Goal: Obtain resource: Download file/media

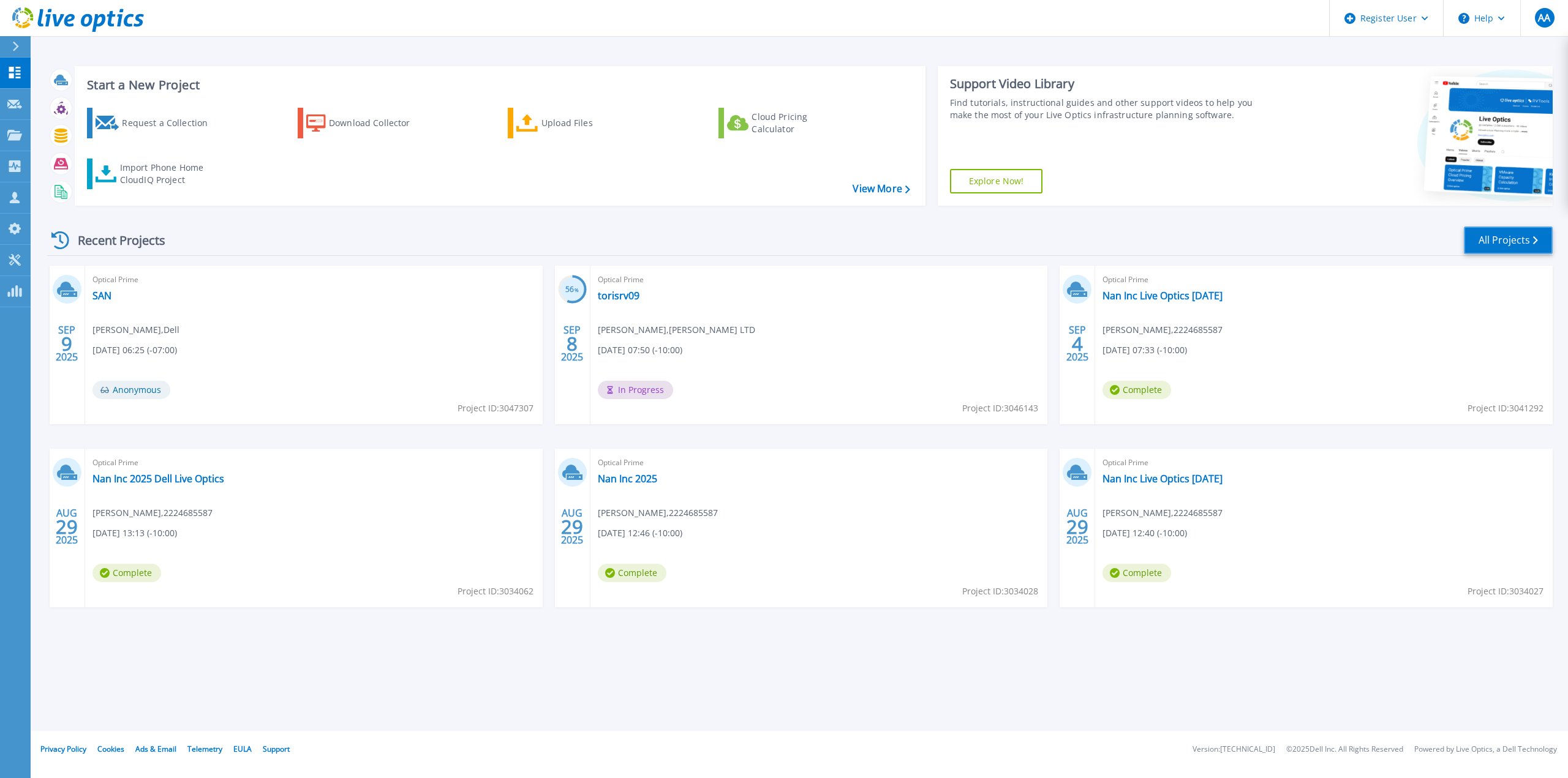
click at [1504, 237] on link "All Projects" at bounding box center [1509, 240] width 89 height 27
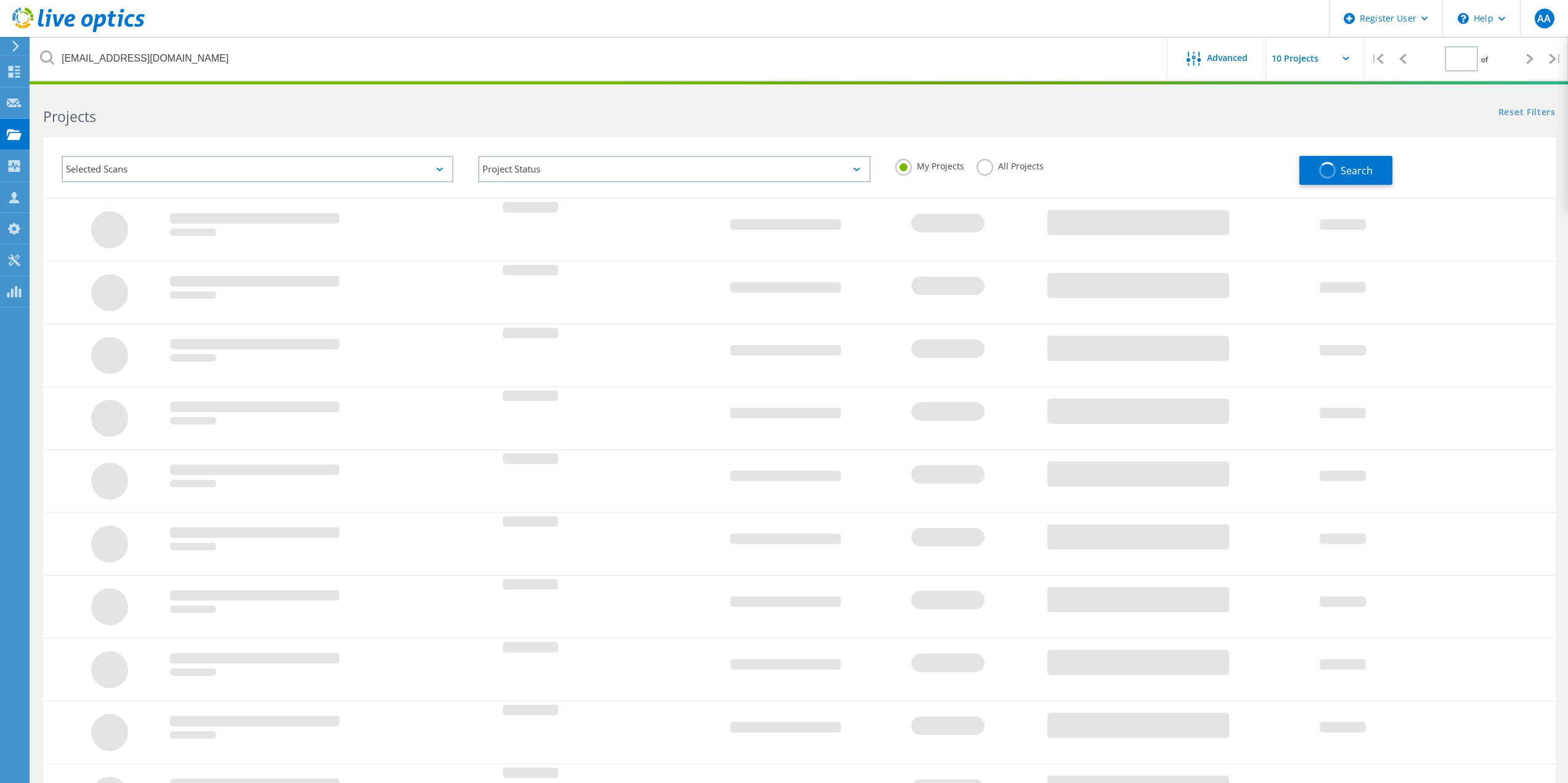
type input "1"
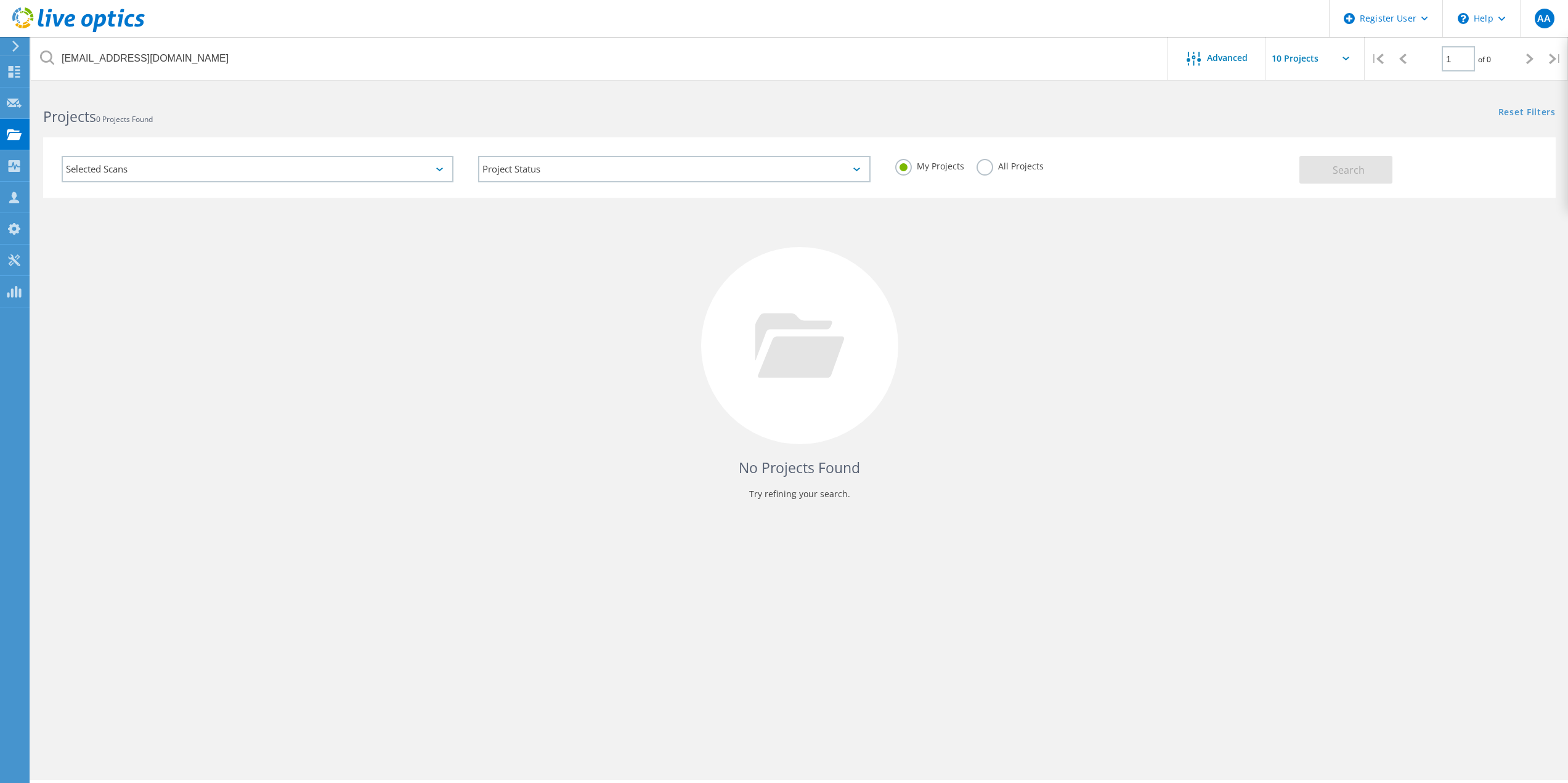
click at [1010, 162] on label "All Projects" at bounding box center [1010, 165] width 67 height 12
click at [0, 0] on input "All Projects" at bounding box center [0, 0] width 0 height 0
click at [724, 28] on header "Register User \n Help Explore Helpful Articles Contact Support AA Dell User Ahm…" at bounding box center [784, 18] width 1568 height 37
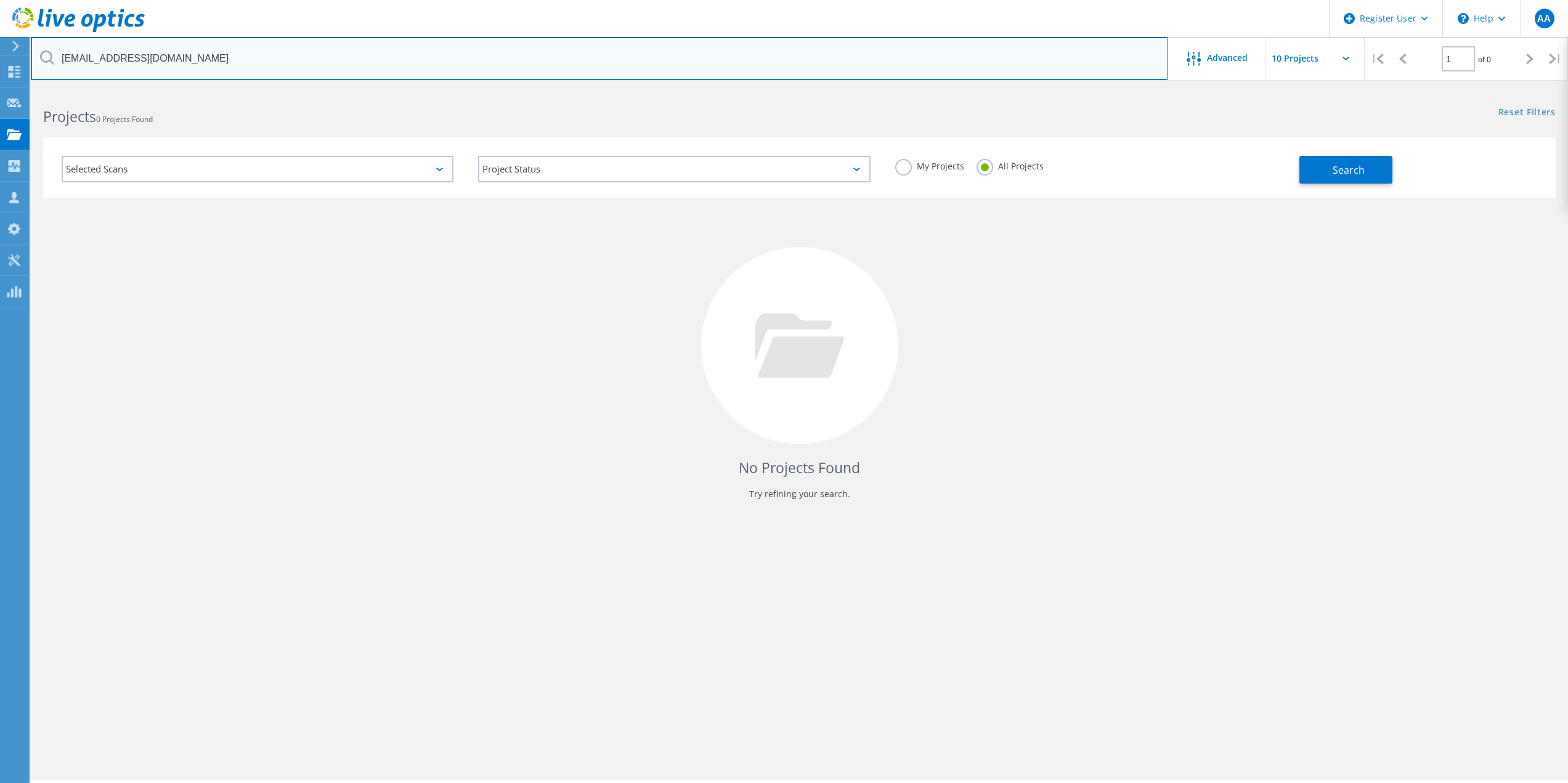
click at [723, 50] on input "kjohnson@nybbledata.com" at bounding box center [600, 58] width 1138 height 44
click at [720, 61] on input "kjohnson@nybbledata.com" at bounding box center [600, 58] width 1138 height 44
paste input "marshall.soviak@absoluteresolutions"
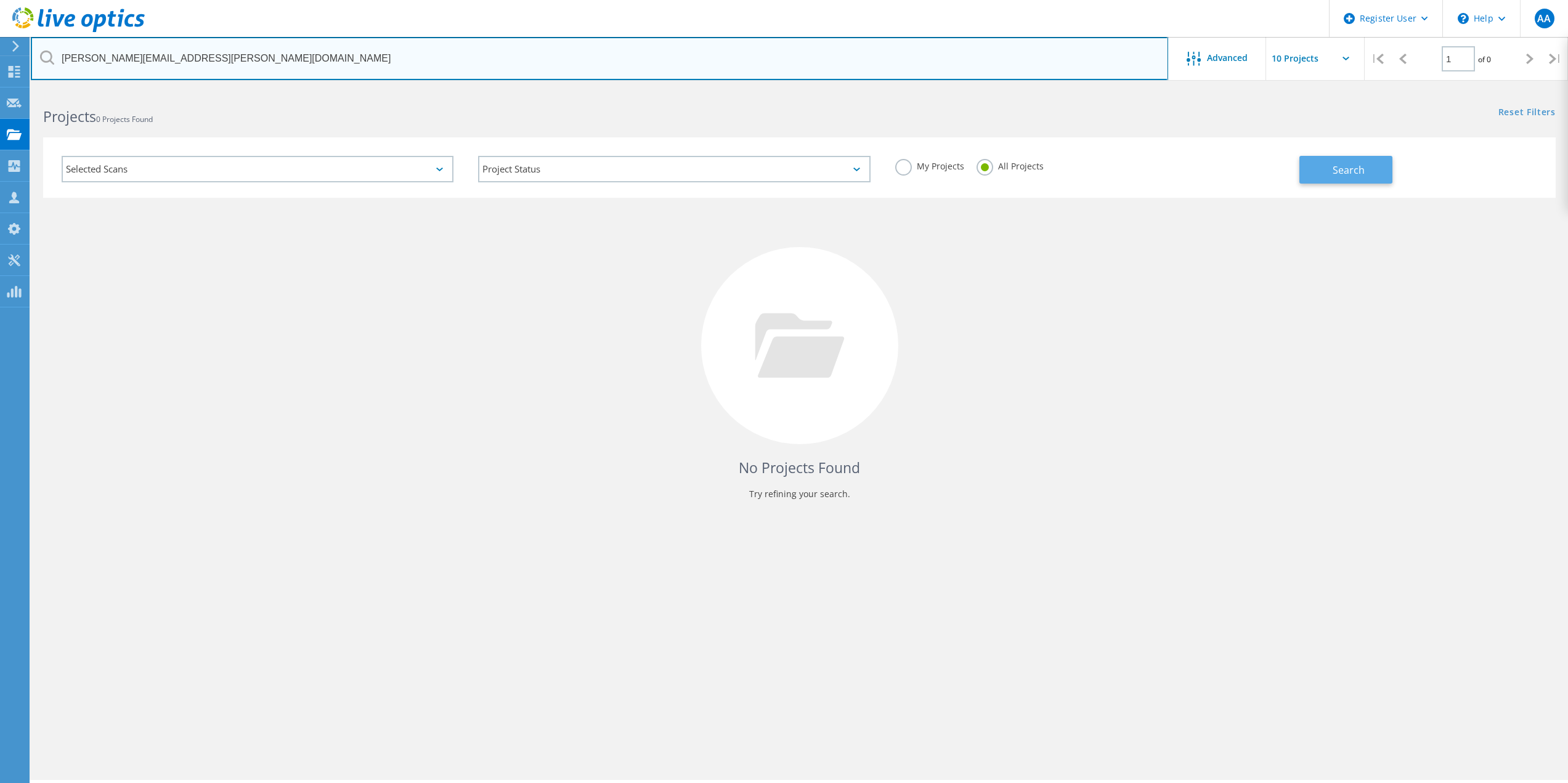
type input "[PERSON_NAME][EMAIL_ADDRESS][PERSON_NAME][DOMAIN_NAME]"
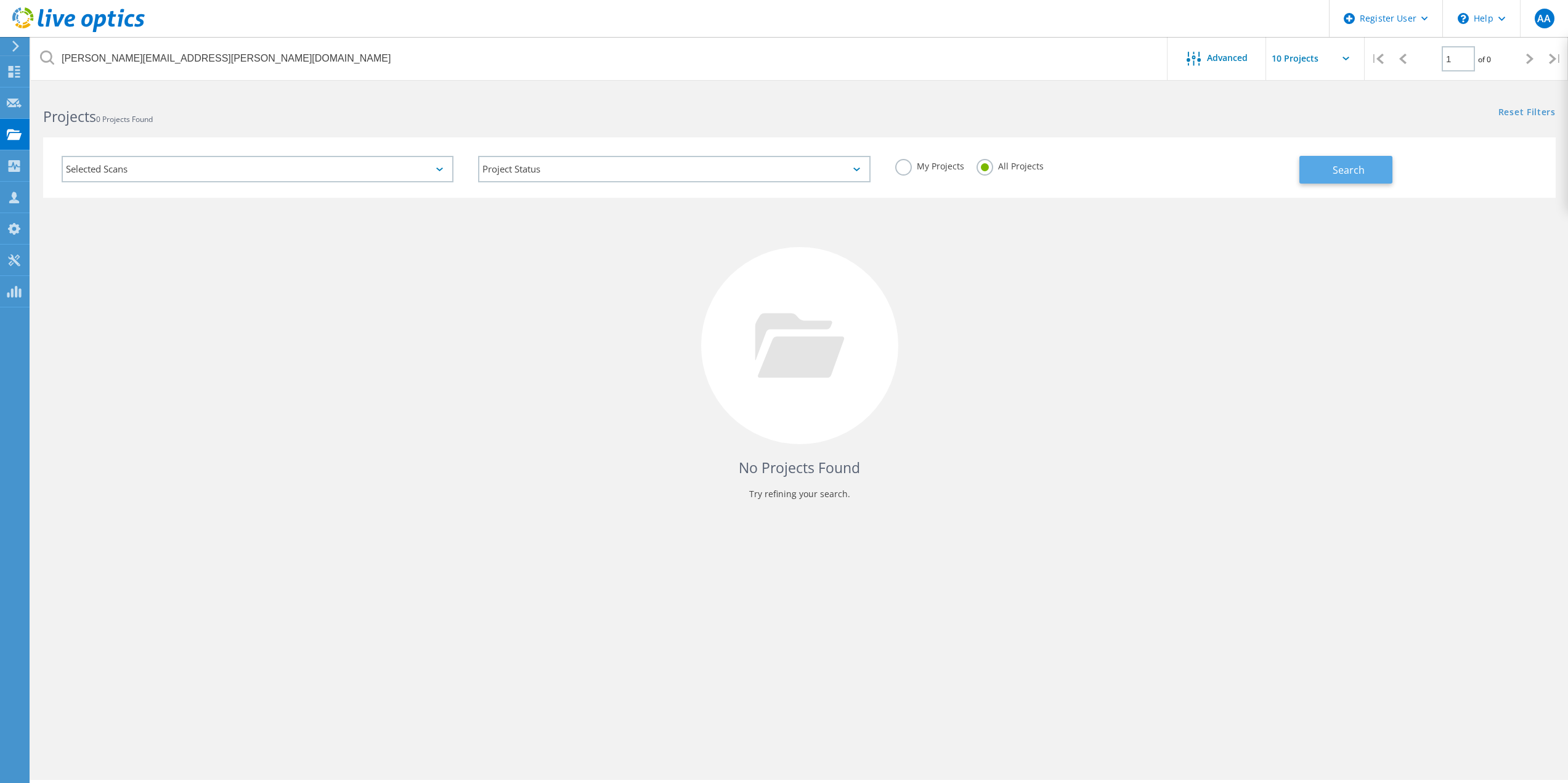
click at [1358, 180] on button "Search" at bounding box center [1346, 170] width 93 height 27
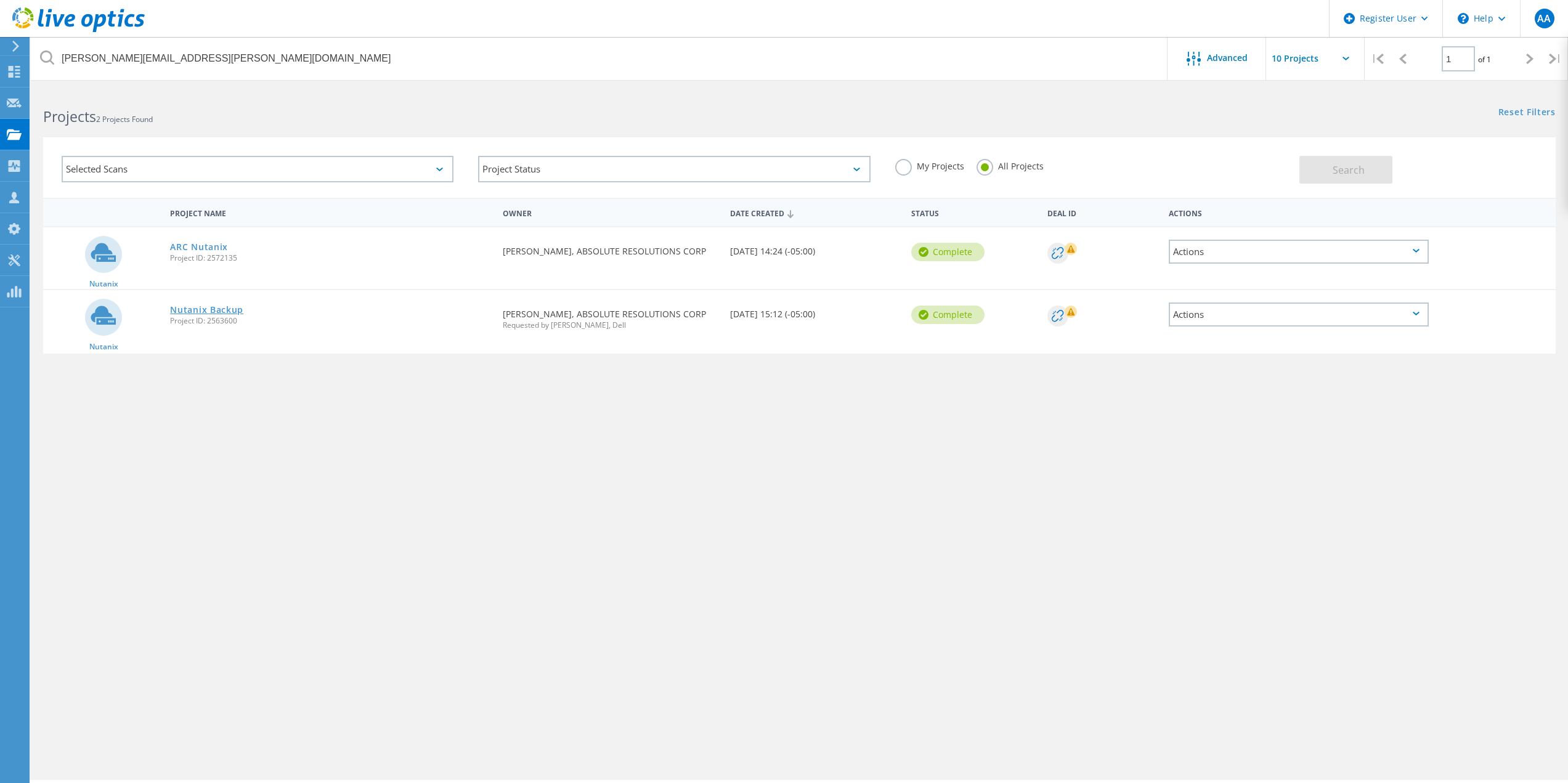
click at [225, 306] on link "Nutanix Backup" at bounding box center [207, 310] width 73 height 9
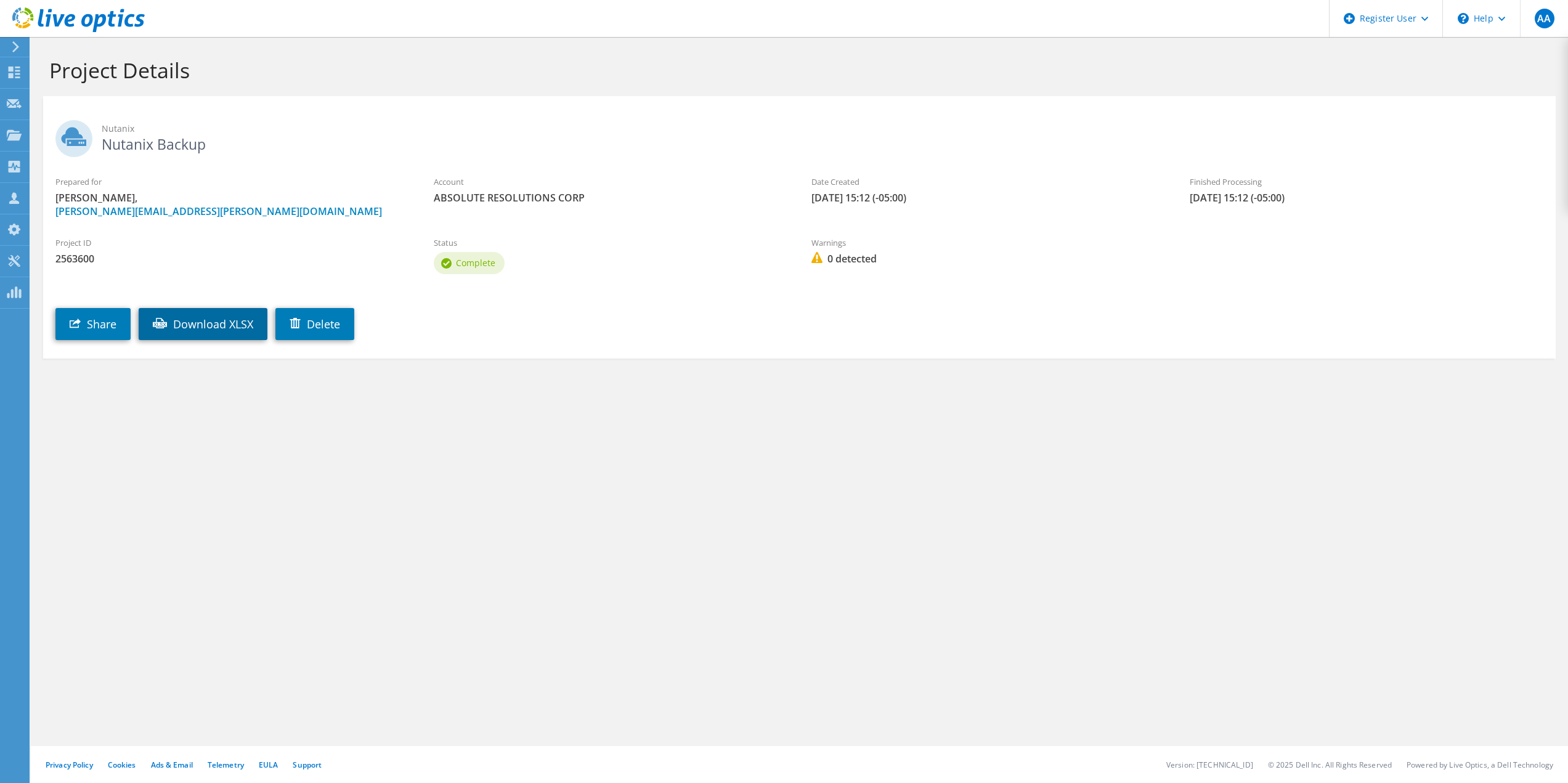
click at [187, 323] on link "Download XLSX" at bounding box center [202, 324] width 129 height 32
